Goal: Task Accomplishment & Management: Manage account settings

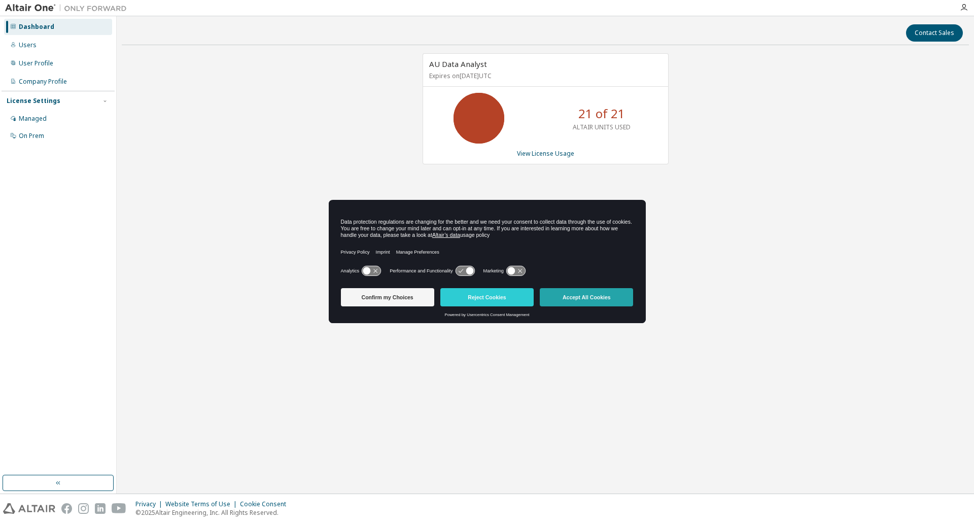
click at [597, 300] on button "Accept All Cookies" at bounding box center [586, 297] width 93 height 18
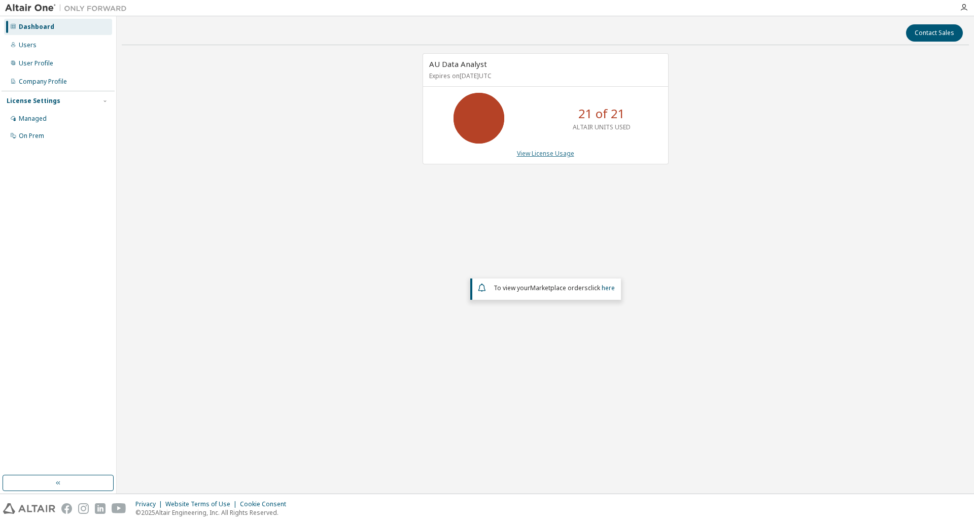
click at [548, 150] on link "View License Usage" at bounding box center [545, 153] width 57 height 9
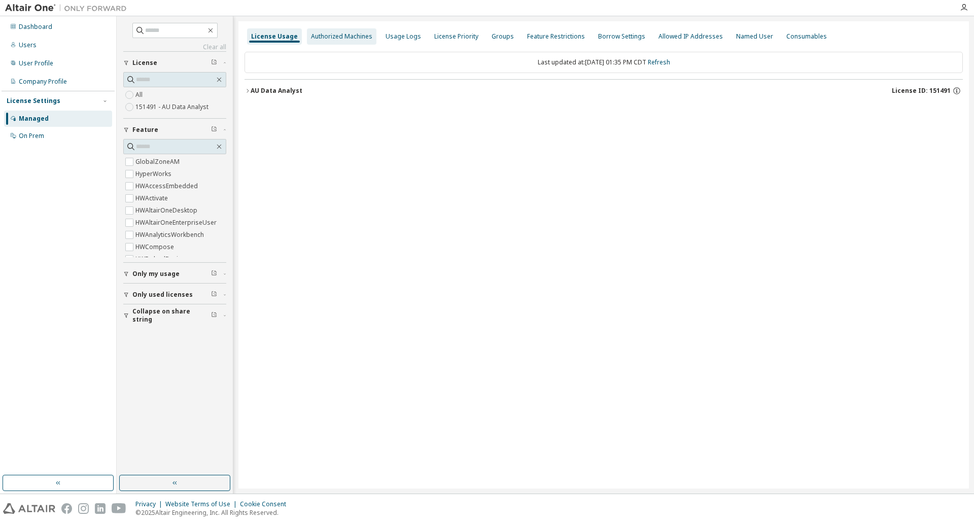
click at [343, 37] on div "Authorized Machines" at bounding box center [341, 36] width 61 height 8
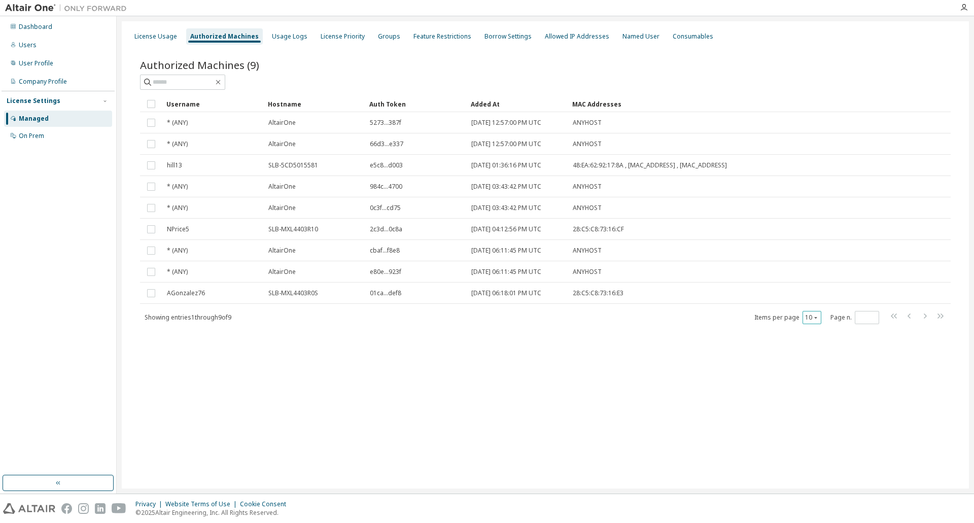
click at [815, 316] on icon "button" at bounding box center [816, 318] width 6 height 6
click at [813, 345] on div "20" at bounding box center [843, 343] width 81 height 12
click at [147, 36] on div "License Usage" at bounding box center [155, 36] width 43 height 8
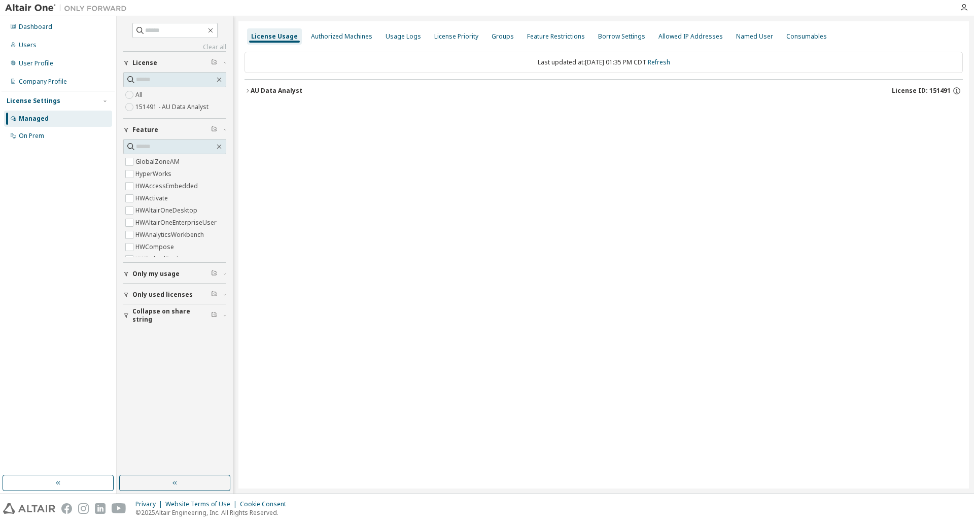
click at [249, 87] on button "AU Data Analyst License ID: 151491" at bounding box center [604, 91] width 718 height 22
click at [249, 88] on icon "button" at bounding box center [248, 91] width 6 height 6
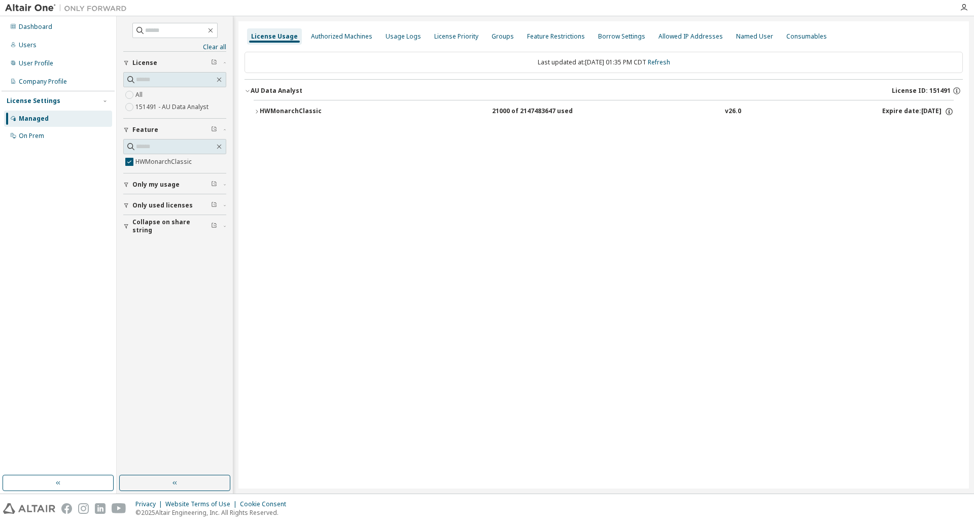
click at [258, 110] on icon "button" at bounding box center [257, 112] width 6 height 6
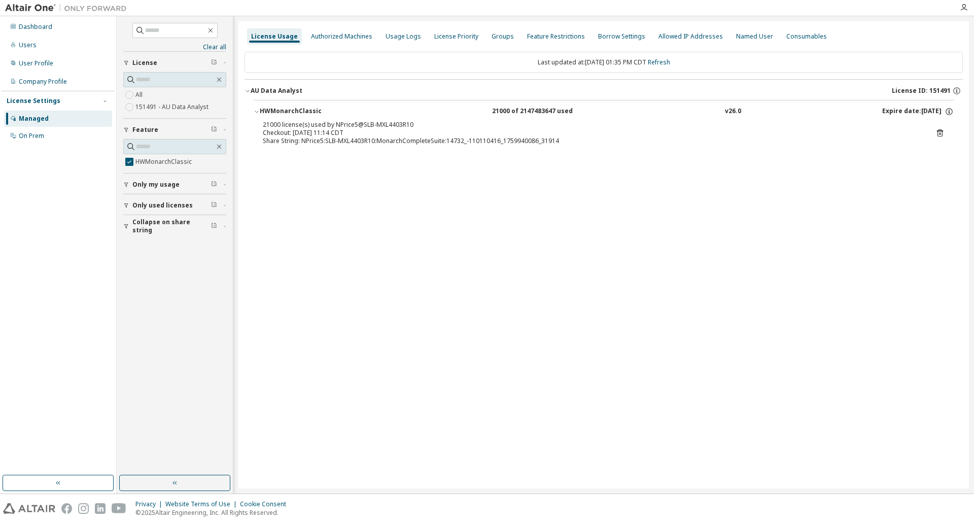
click at [125, 207] on icon "button" at bounding box center [126, 205] width 6 height 6
click at [127, 188] on button "Only my usage" at bounding box center [174, 185] width 103 height 22
click at [960, 89] on icon "button" at bounding box center [956, 90] width 7 height 7
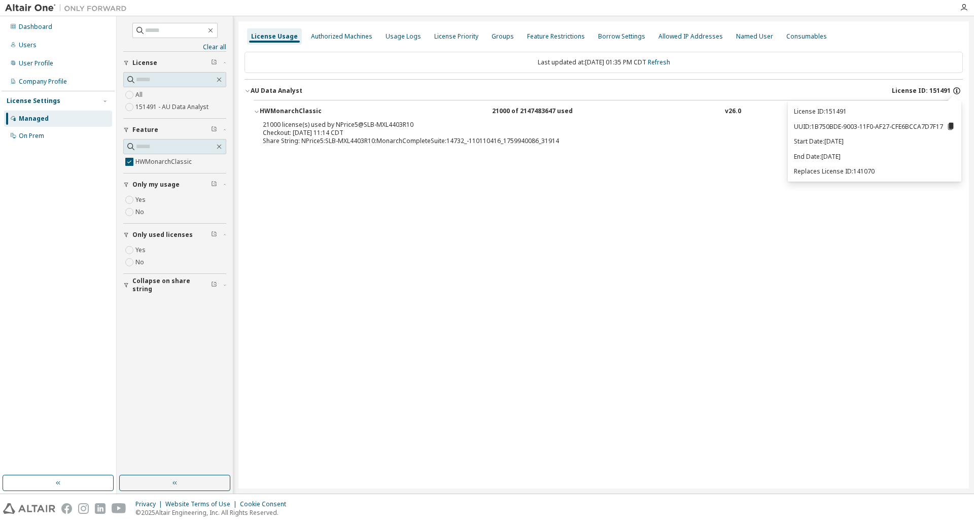
click at [960, 89] on icon "button" at bounding box center [956, 90] width 7 height 7
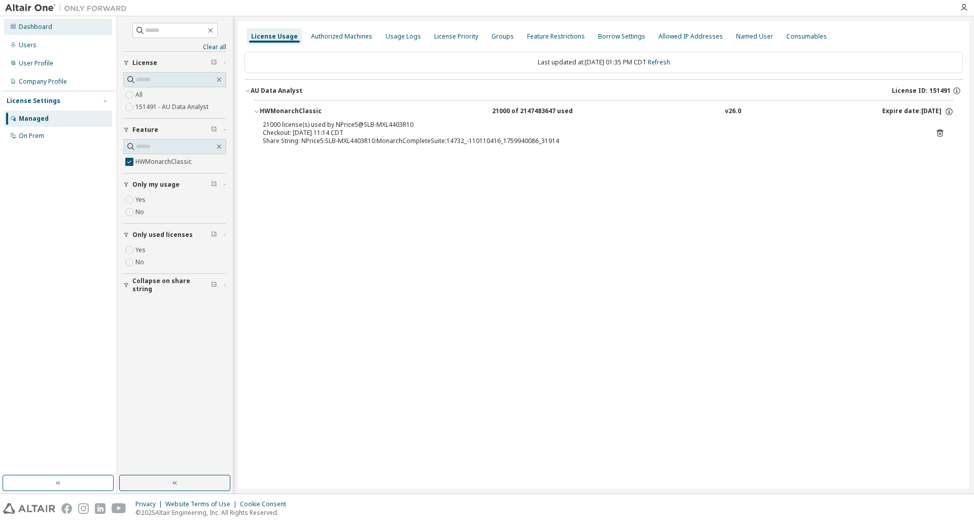
click at [38, 30] on div "Dashboard" at bounding box center [35, 27] width 33 height 8
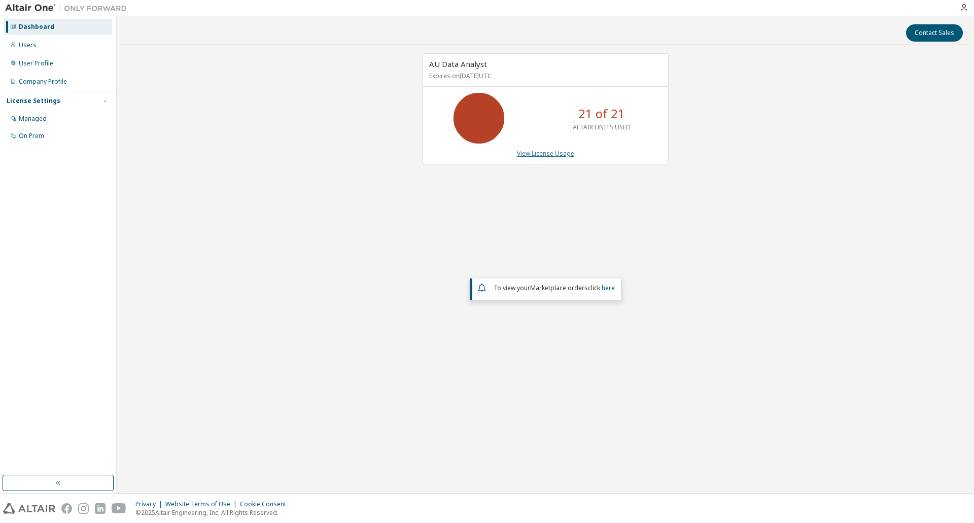
click at [563, 156] on link "View License Usage" at bounding box center [545, 153] width 57 height 9
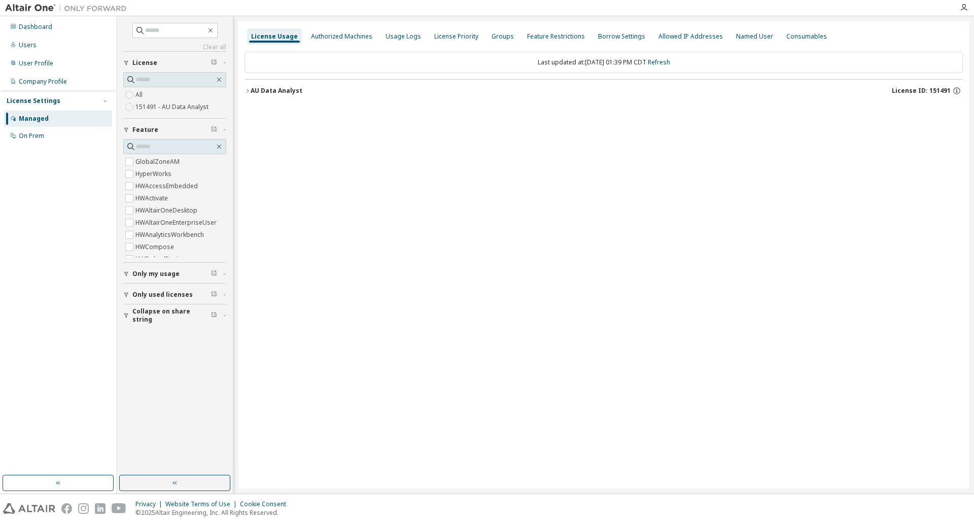
click at [249, 91] on icon "button" at bounding box center [248, 91] width 2 height 4
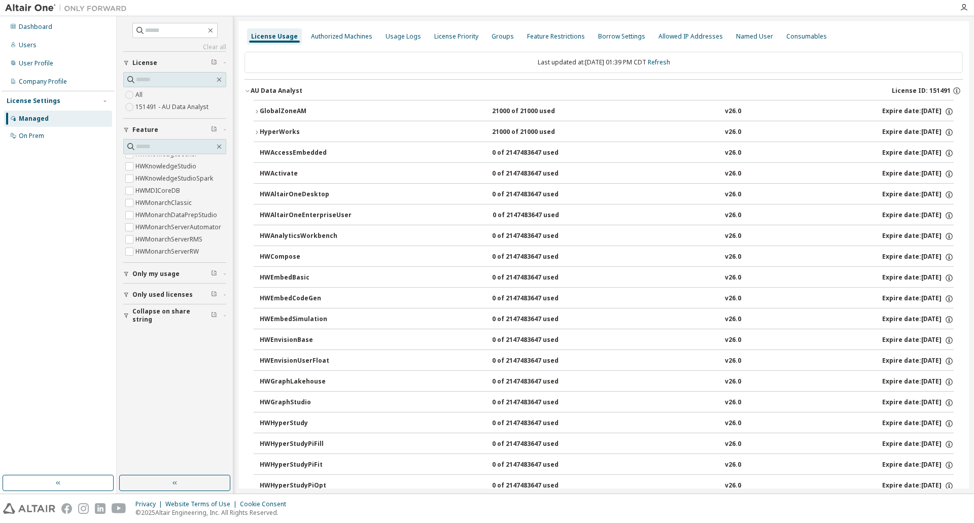
scroll to position [254, 0]
click at [181, 200] on label "HWMonarchClassic" at bounding box center [164, 200] width 58 height 12
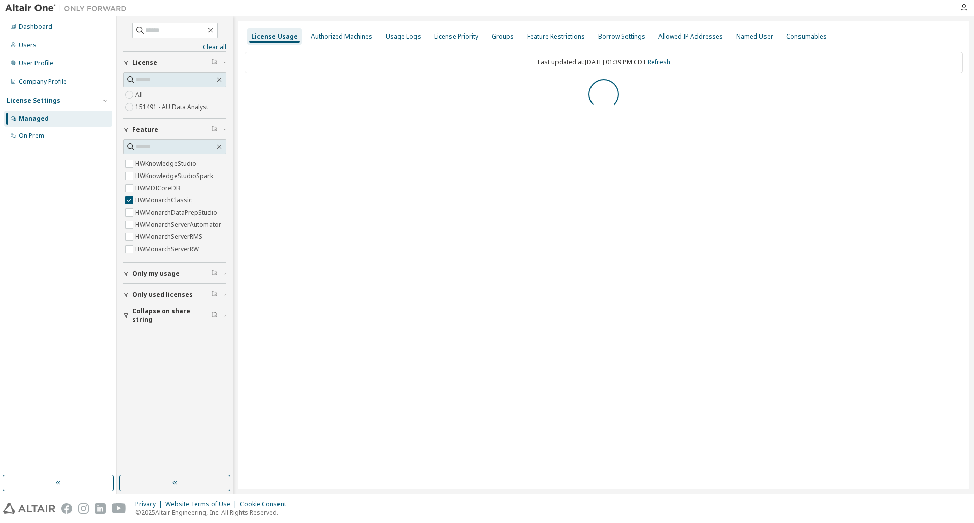
scroll to position [0, 0]
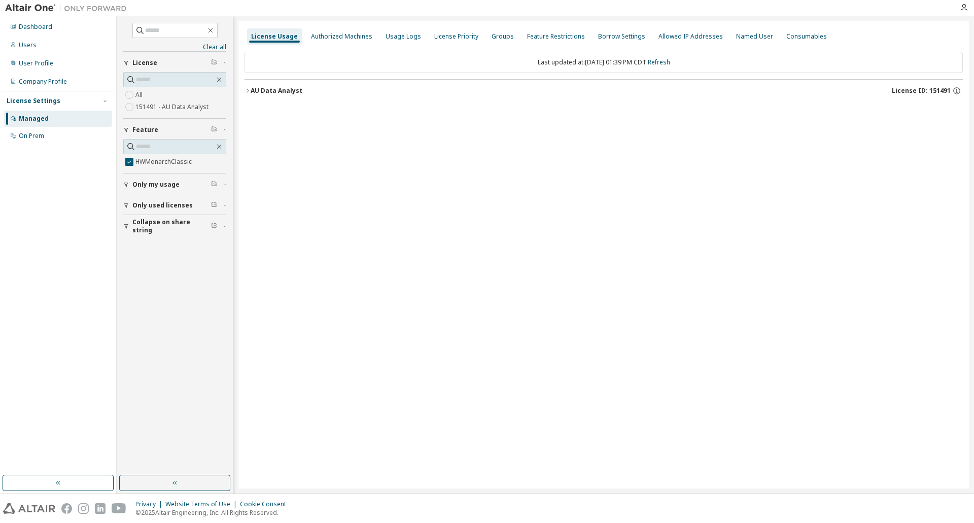
click at [245, 89] on icon "button" at bounding box center [248, 91] width 6 height 6
click at [259, 107] on button "HWMonarchClassic 21000 of 2147483647 used v26.0 Expire date: 2026-07-07" at bounding box center [604, 111] width 700 height 22
